Goal: Task Accomplishment & Management: Use online tool/utility

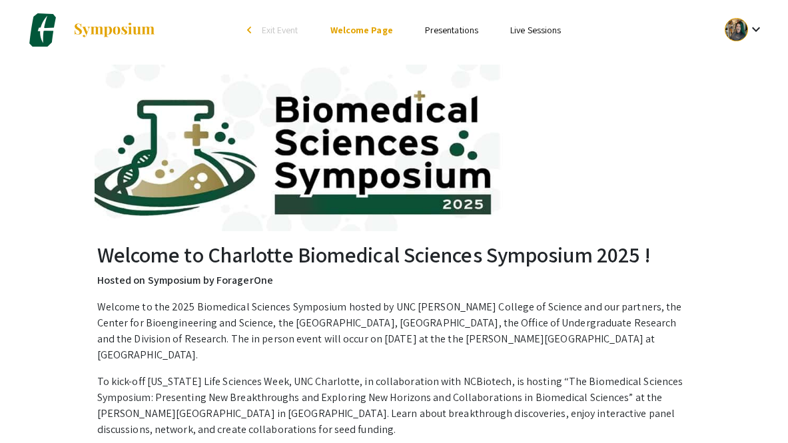
click at [442, 31] on link "Presentations" at bounding box center [451, 30] width 53 height 12
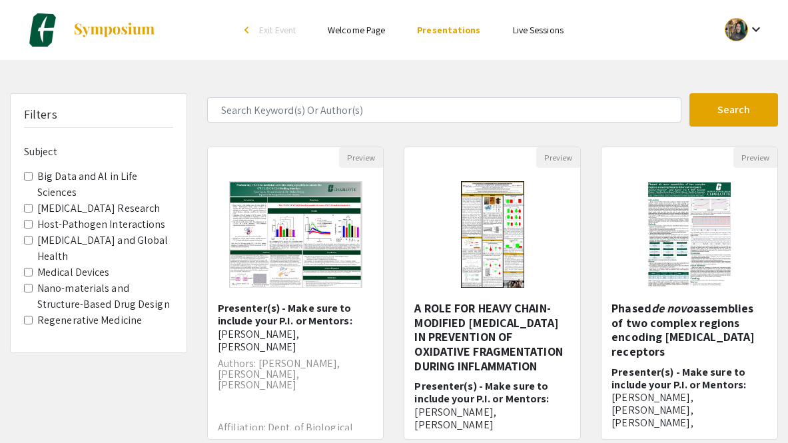
click at [748, 37] on mat-icon "keyboard_arrow_down" at bounding box center [756, 29] width 16 height 16
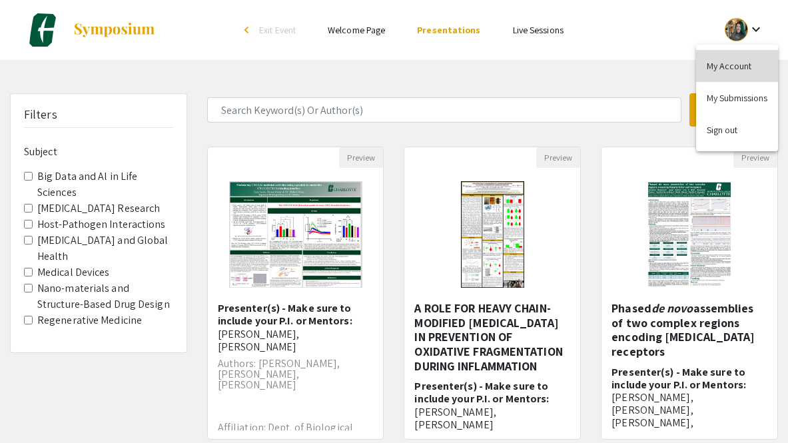
click at [731, 65] on button "My Account" at bounding box center [737, 66] width 82 height 32
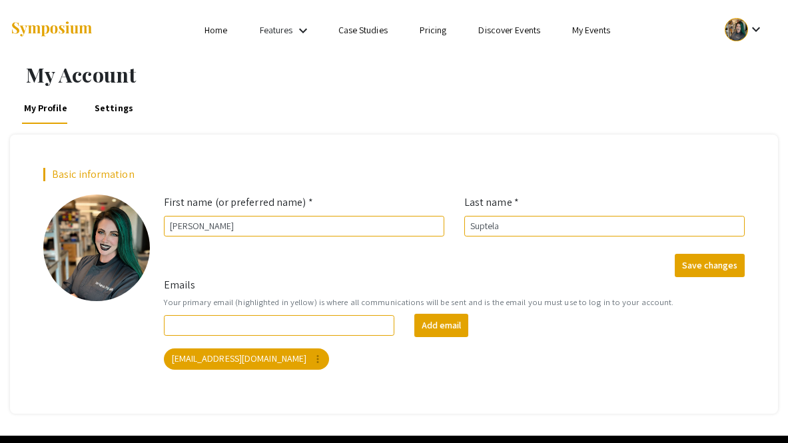
click at [221, 31] on link "Home" at bounding box center [215, 30] width 23 height 12
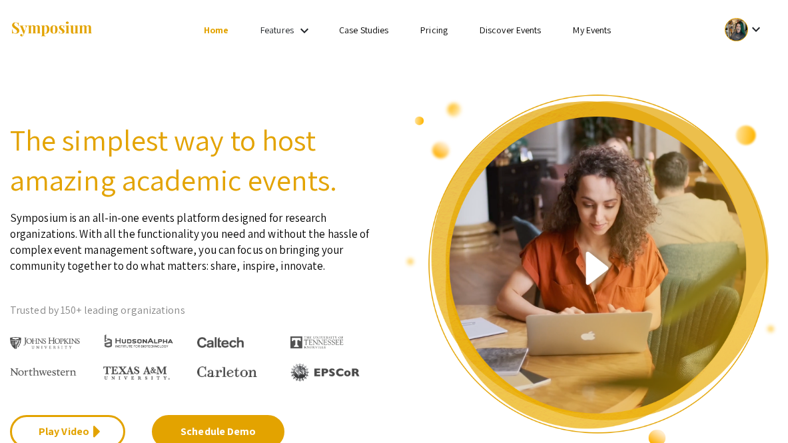
click at [575, 39] on ul "keyboard_arrow_down" at bounding box center [651, 30] width 253 height 60
click at [577, 31] on link "My Events" at bounding box center [592, 30] width 38 height 12
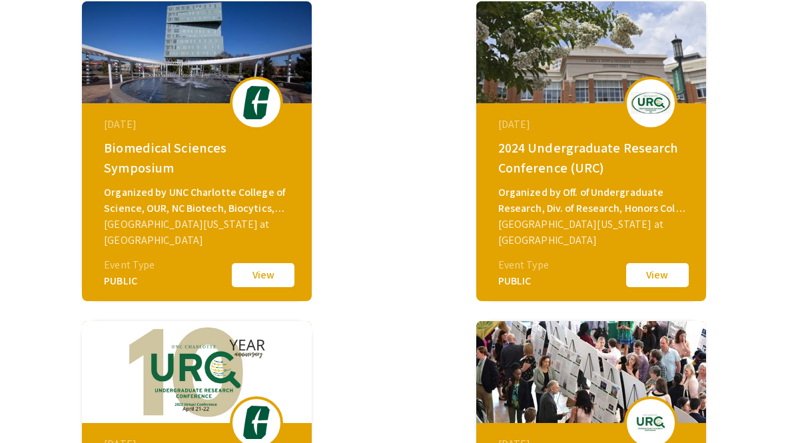
scroll to position [150, 0]
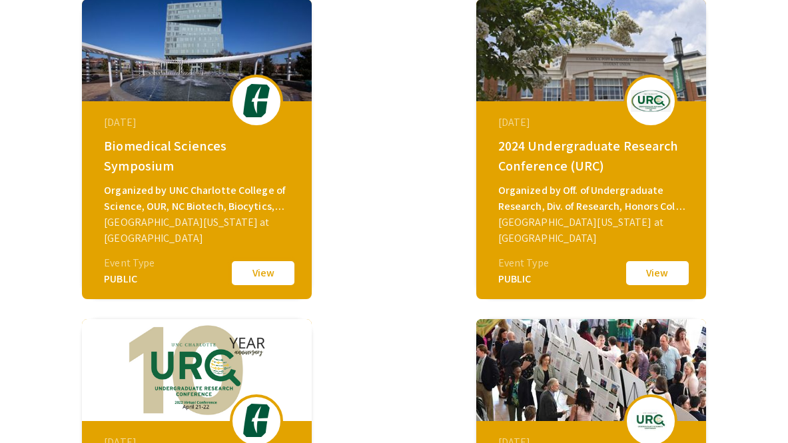
click at [266, 274] on button "View" at bounding box center [263, 273] width 67 height 28
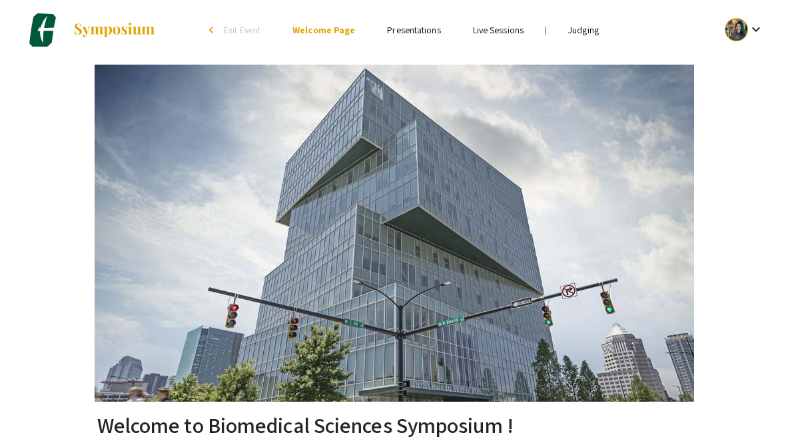
click at [563, 35] on li "Judging" at bounding box center [583, 30] width 63 height 16
click at [578, 31] on link "Judging" at bounding box center [583, 30] width 31 height 12
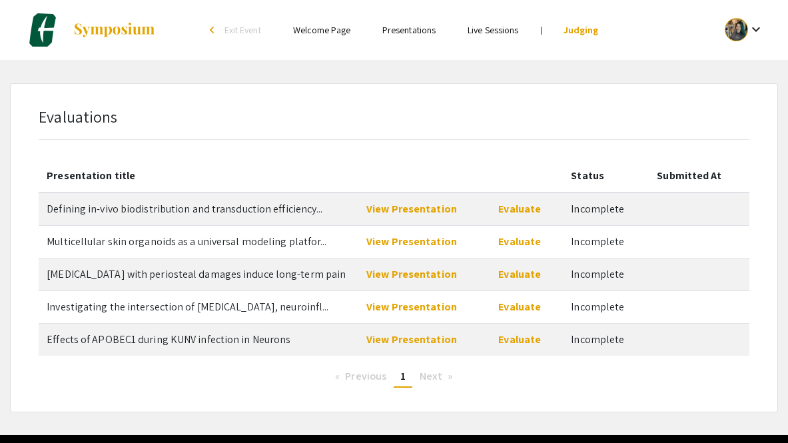
scroll to position [45, 0]
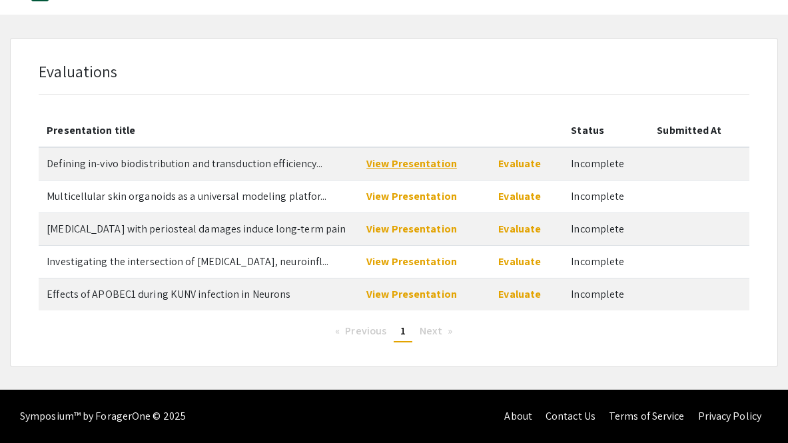
click at [426, 159] on link "View Presentation" at bounding box center [411, 164] width 91 height 14
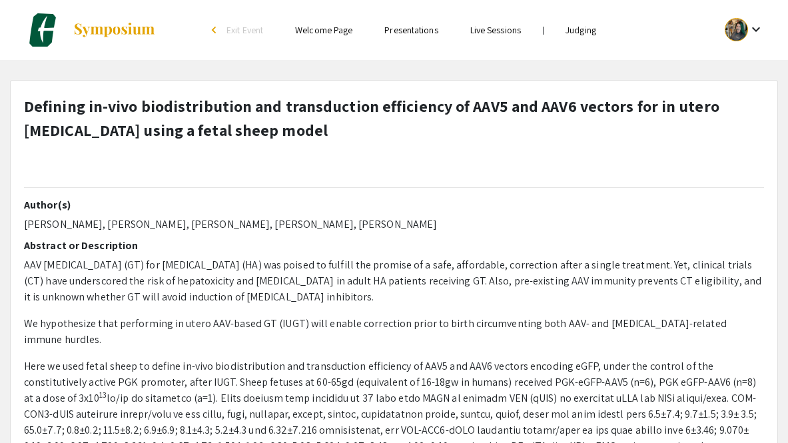
select select "custom"
type input "0"
select select "custom"
type input "1"
select select "auto"
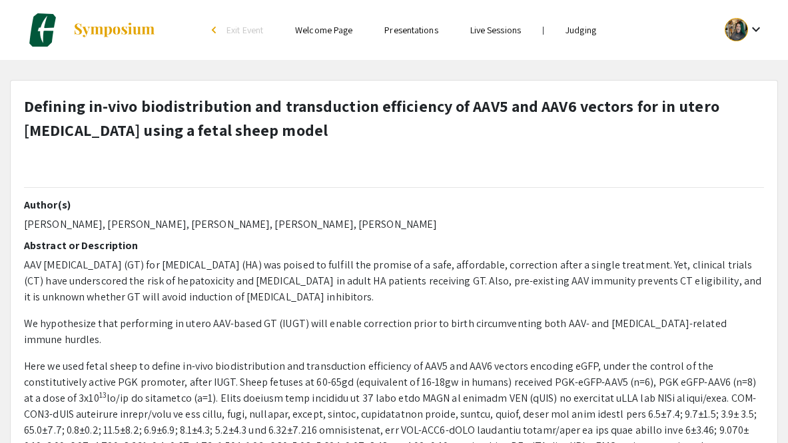
click at [574, 27] on link "Judging" at bounding box center [581, 30] width 31 height 12
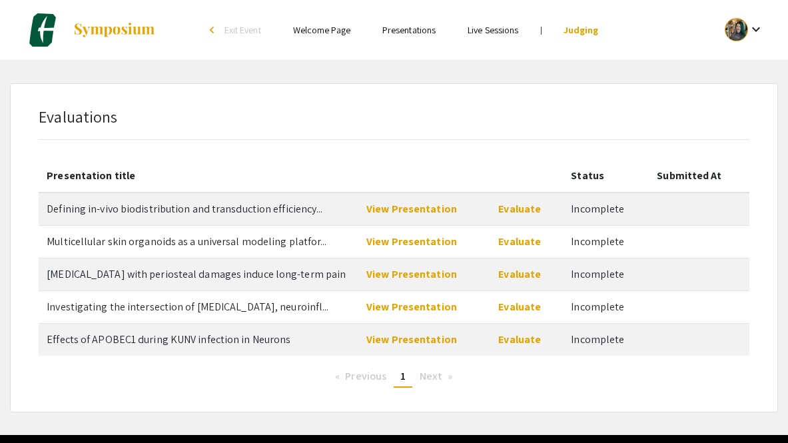
click at [401, 32] on link "Presentations" at bounding box center [408, 30] width 53 height 12
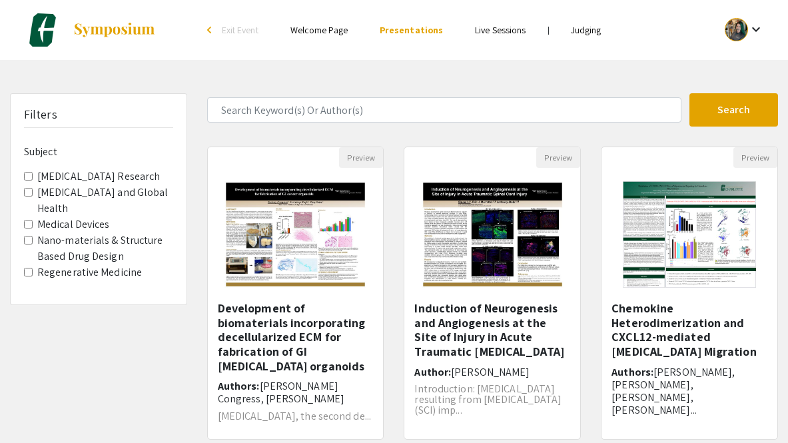
click at [327, 37] on li "Welcome Page" at bounding box center [318, 30] width 89 height 16
click at [331, 27] on link "Welcome Page" at bounding box center [318, 30] width 57 height 12
